Goal: Find contact information: Find contact information

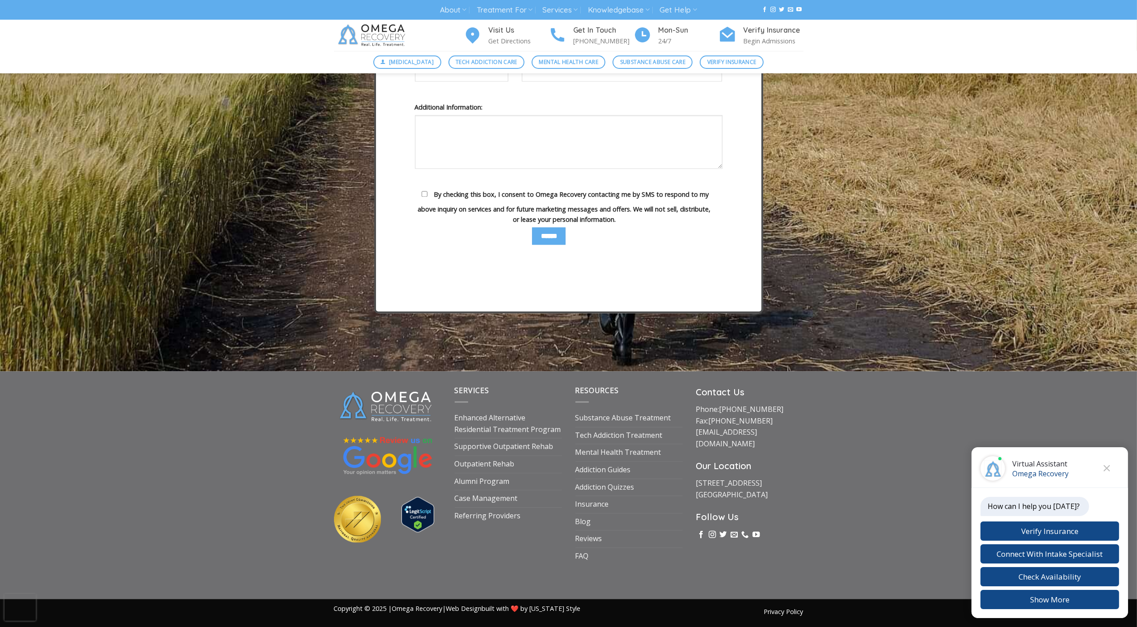
scroll to position [3151, 0]
click at [507, 512] on link "Referring Providers" at bounding box center [488, 516] width 66 height 17
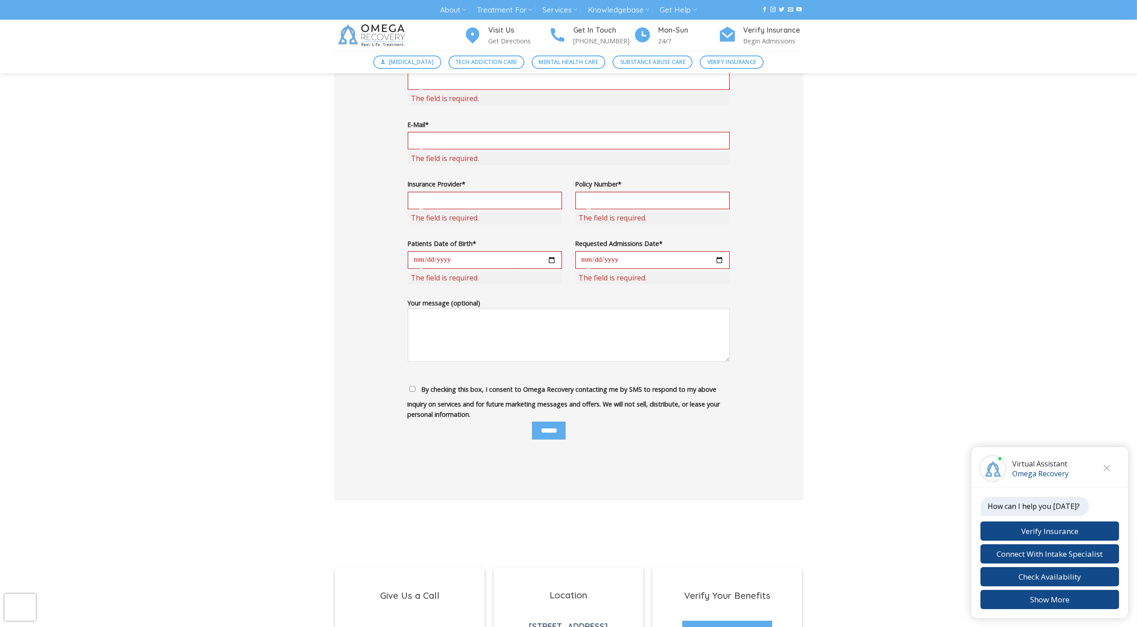
scroll to position [930, 0]
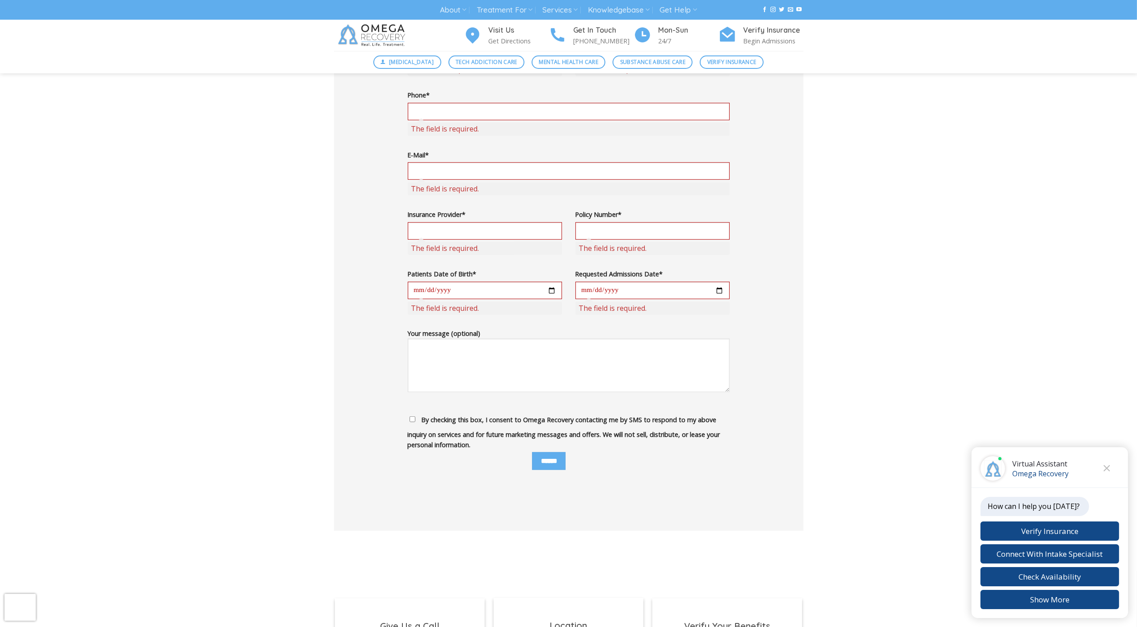
click at [0, 91] on html "Skip to content About About Omega Recovery Meet [PERSON_NAME] Meet Our Staff In…" at bounding box center [568, 21] width 1137 height 1902
click at [420, 420] on span "By checking this box, I consent to Omega Recovery contacting me by SMS to respo…" at bounding box center [564, 433] width 313 height 34
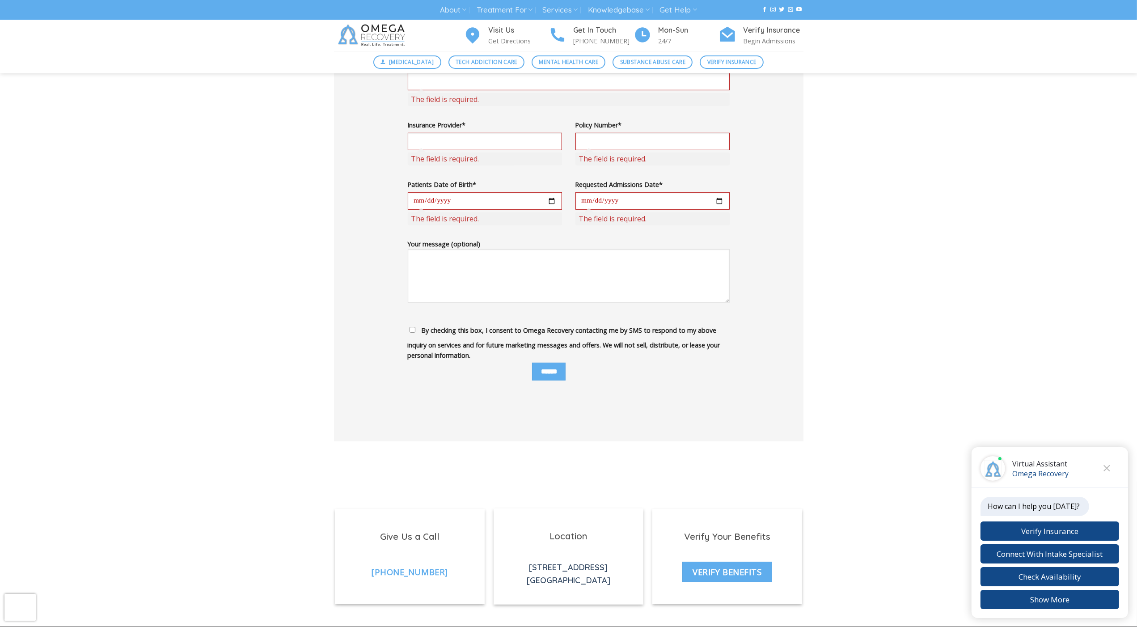
scroll to position [969, 0]
